Goal: Navigation & Orientation: Find specific page/section

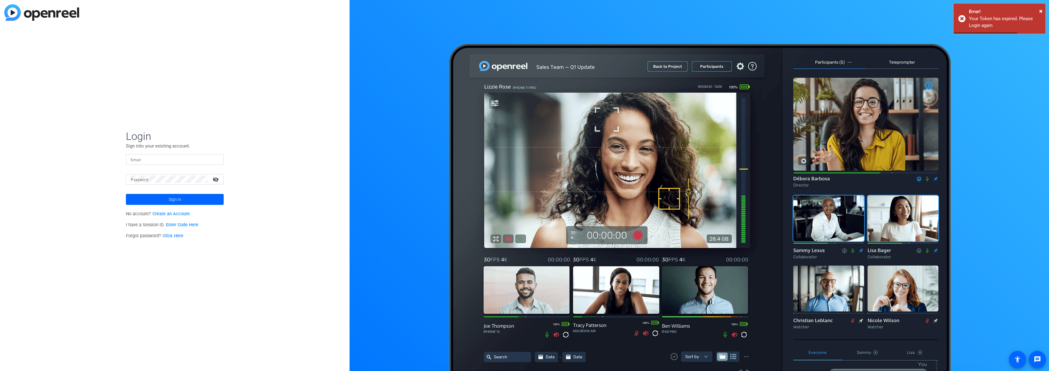
click at [163, 162] on input "Email" at bounding box center [175, 159] width 88 height 7
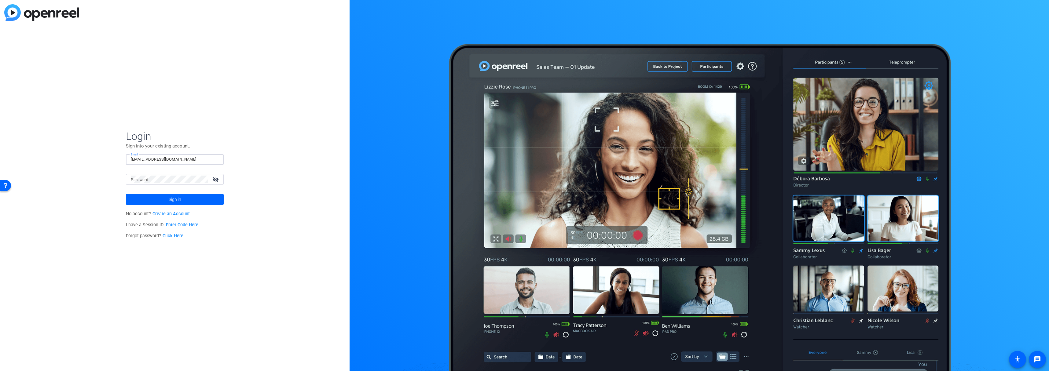
type input "[EMAIL_ADDRESS][DOMAIN_NAME]"
click at [145, 179] on mat-label "Password" at bounding box center [139, 180] width 17 height 4
click at [126, 194] on button "Sign in" at bounding box center [175, 199] width 98 height 11
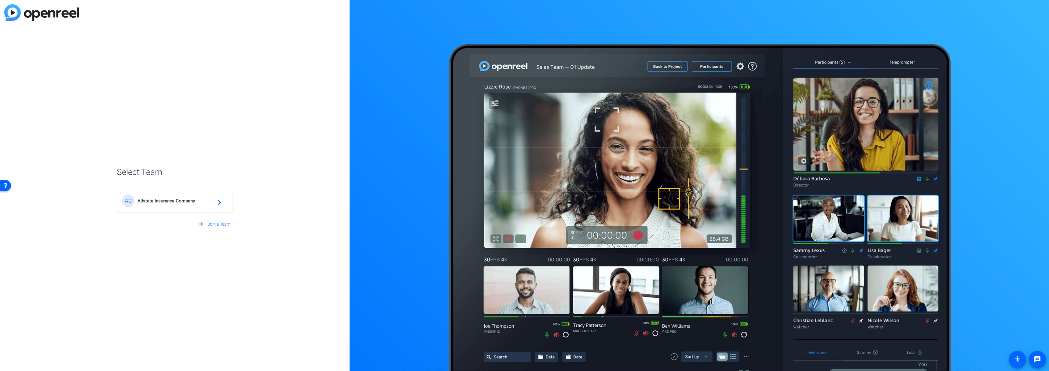
click at [138, 203] on span "Allstate Insurance Company" at bounding box center [176, 201] width 76 height 6
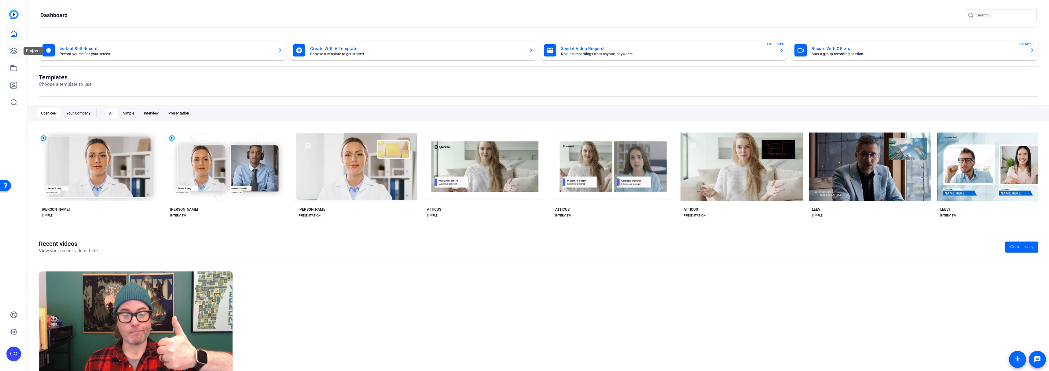
click at [12, 50] on icon at bounding box center [14, 51] width 6 height 6
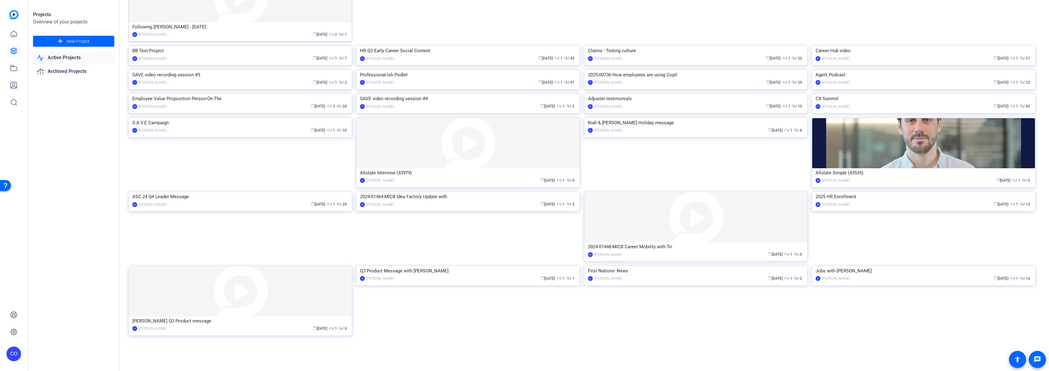
scroll to position [166, 0]
click at [418, 70] on img at bounding box center [468, 70] width 223 height 0
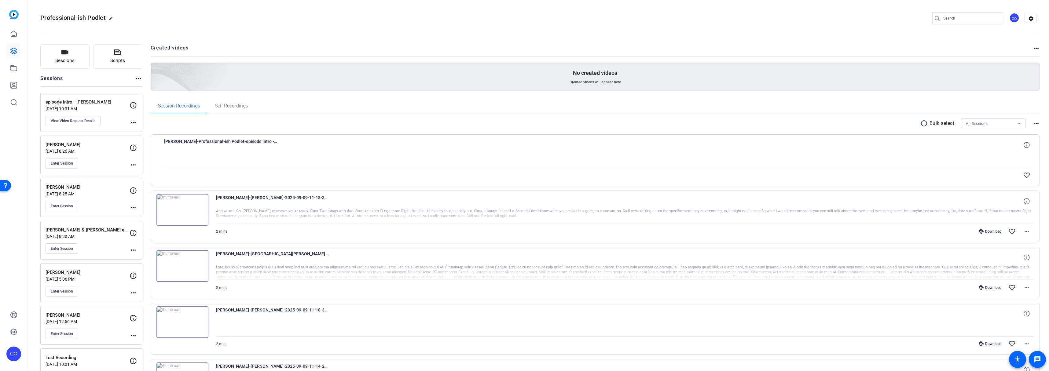
click at [273, 154] on div at bounding box center [599, 160] width 871 height 15
